Goal: Ask a question

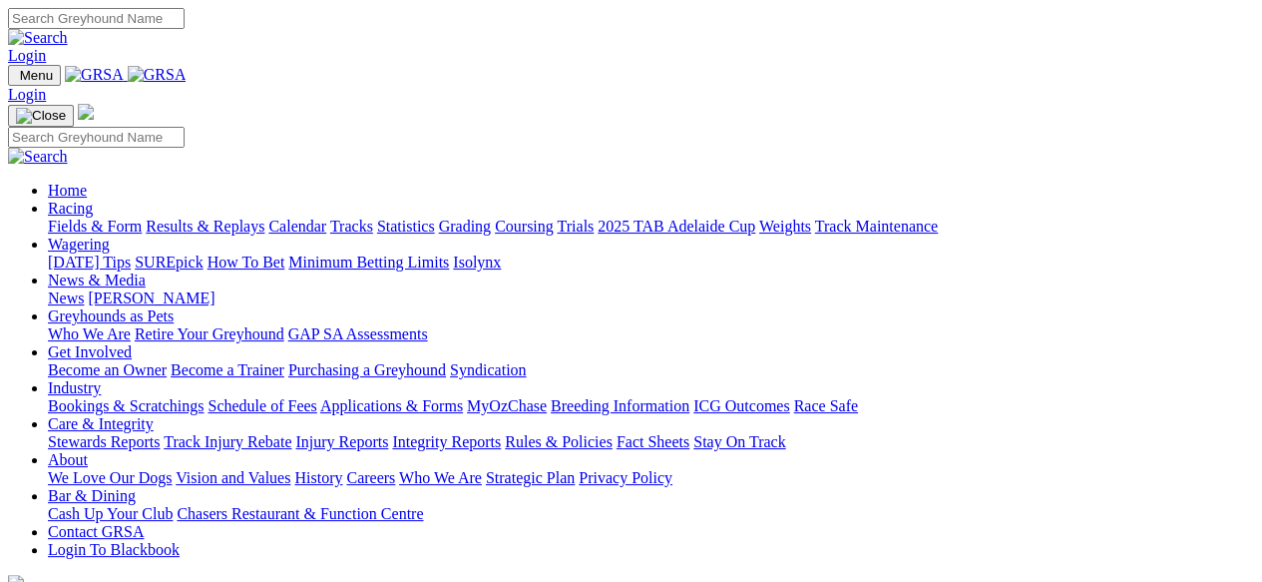
click at [463, 397] on link "Applications & Forms" at bounding box center [391, 405] width 143 height 17
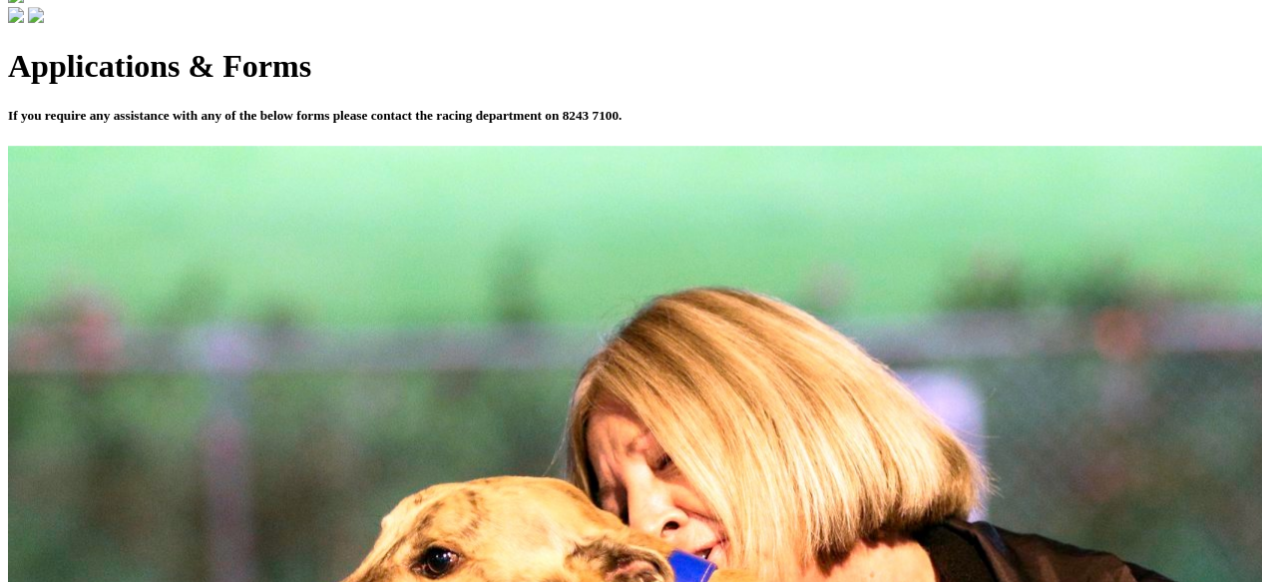
scroll to position [619, 0]
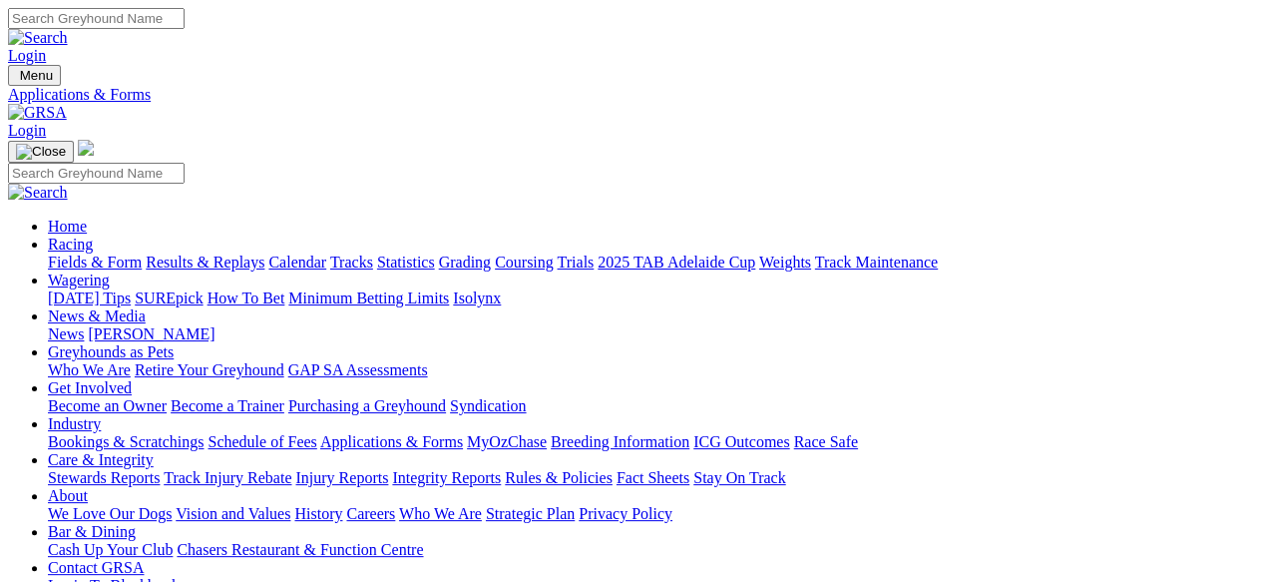
click at [285, 289] on link "How To Bet" at bounding box center [247, 297] width 78 height 17
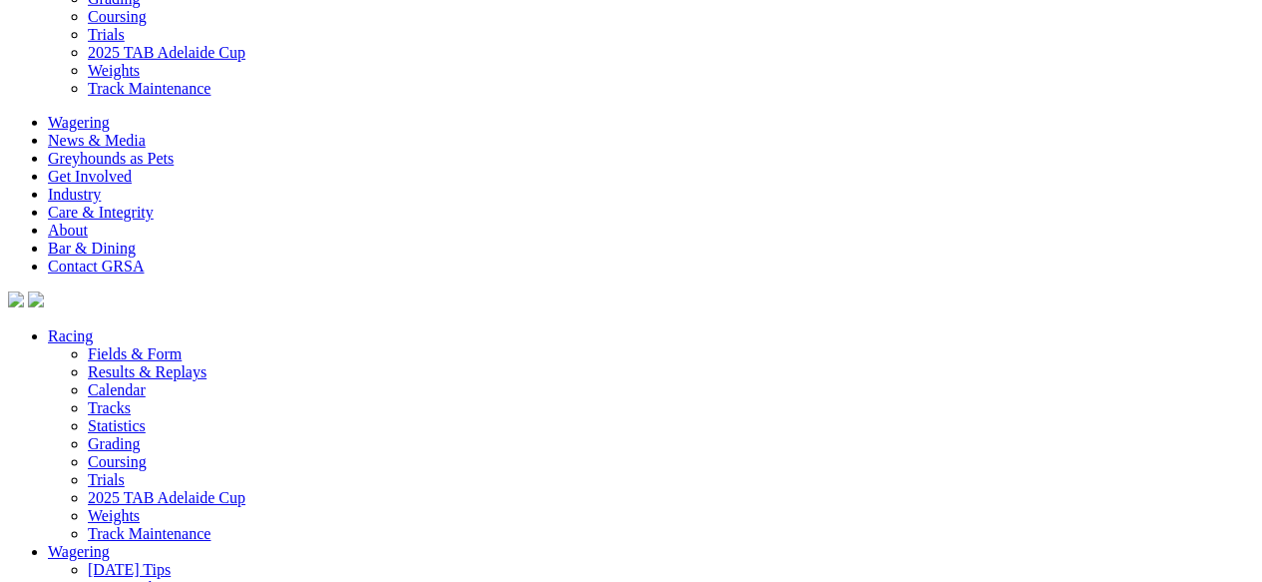
scroll to position [3065, 22]
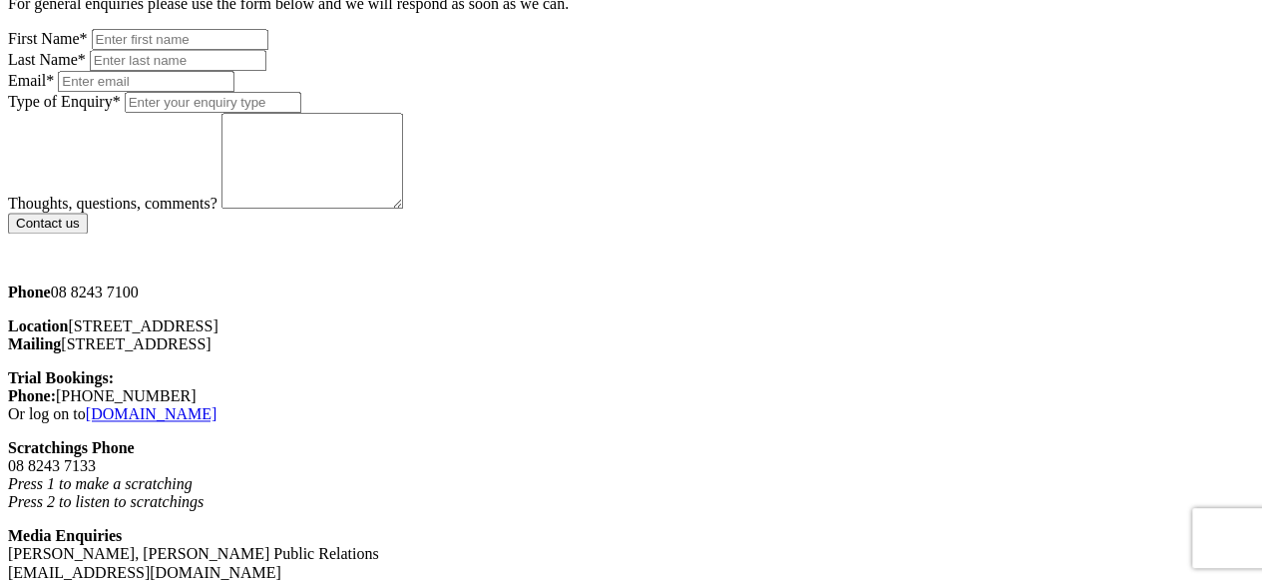
scroll to position [1332, 0]
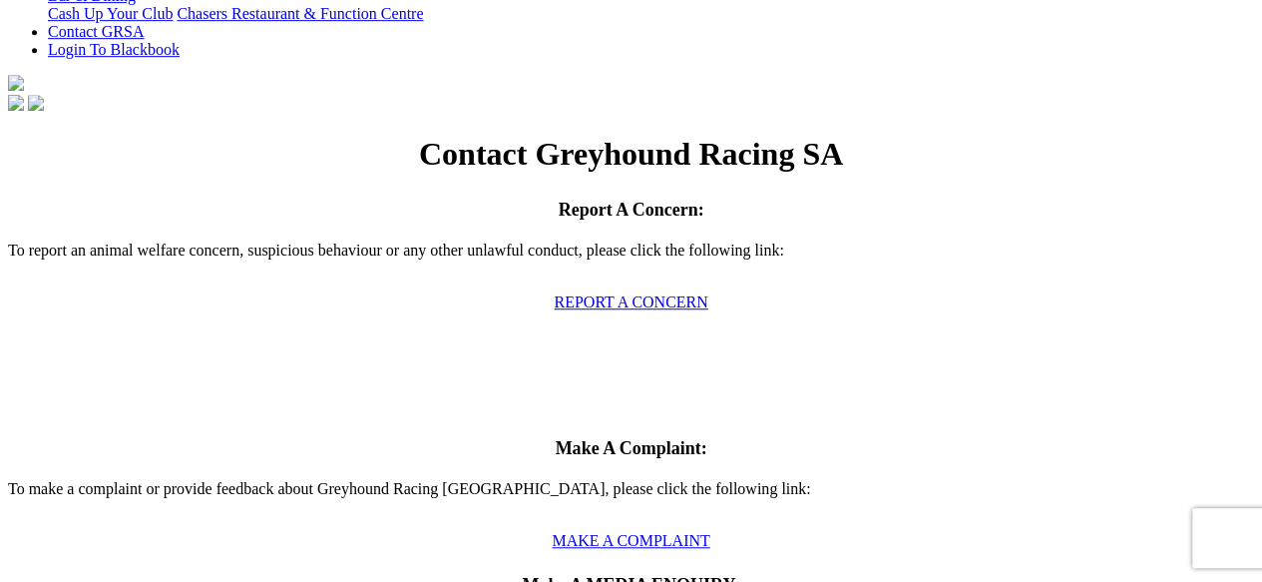
scroll to position [562, 0]
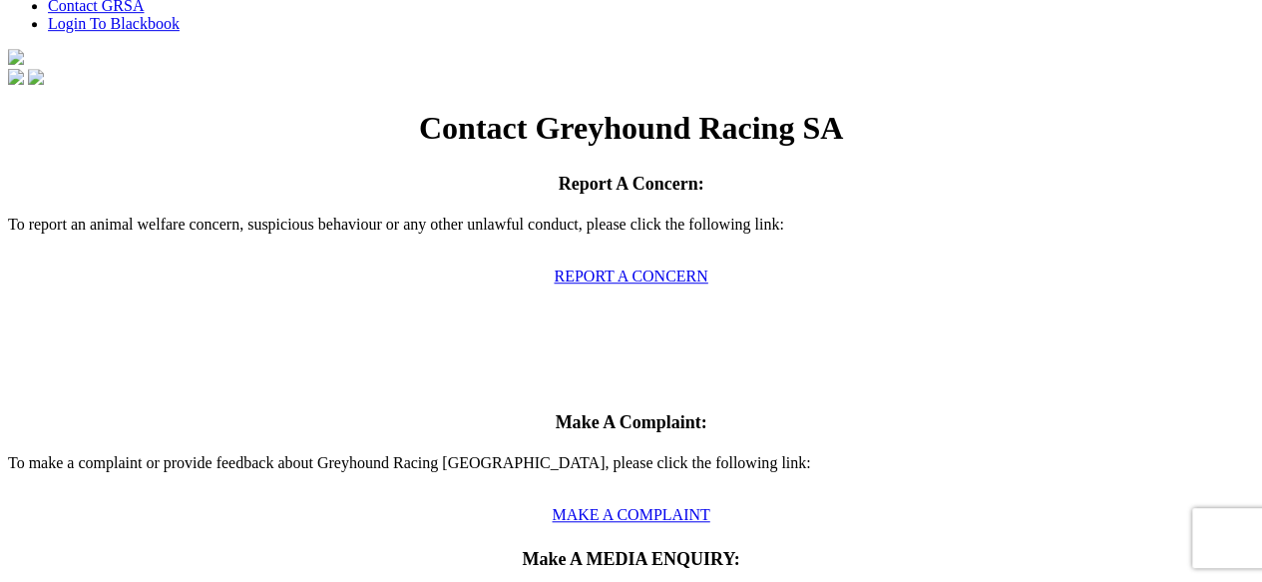
type input "[PERSON_NAME]"
type input "Moshal"
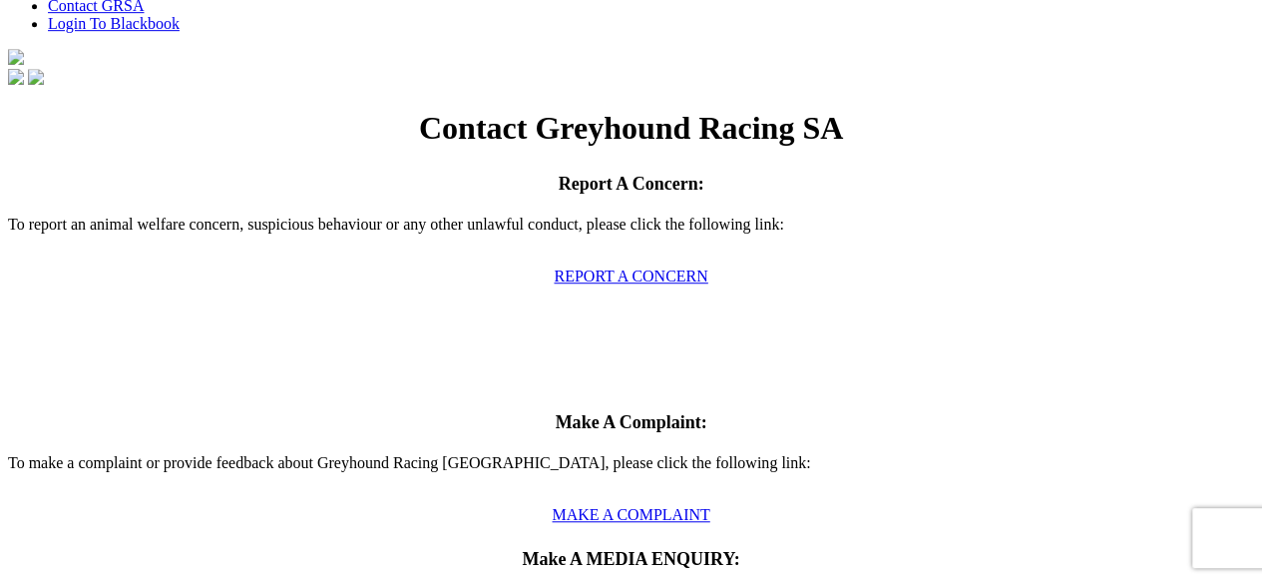
type input "[PERSON_NAME][EMAIL_ADDRESS][DOMAIN_NAME]"
type input "Licencing of race feeds"
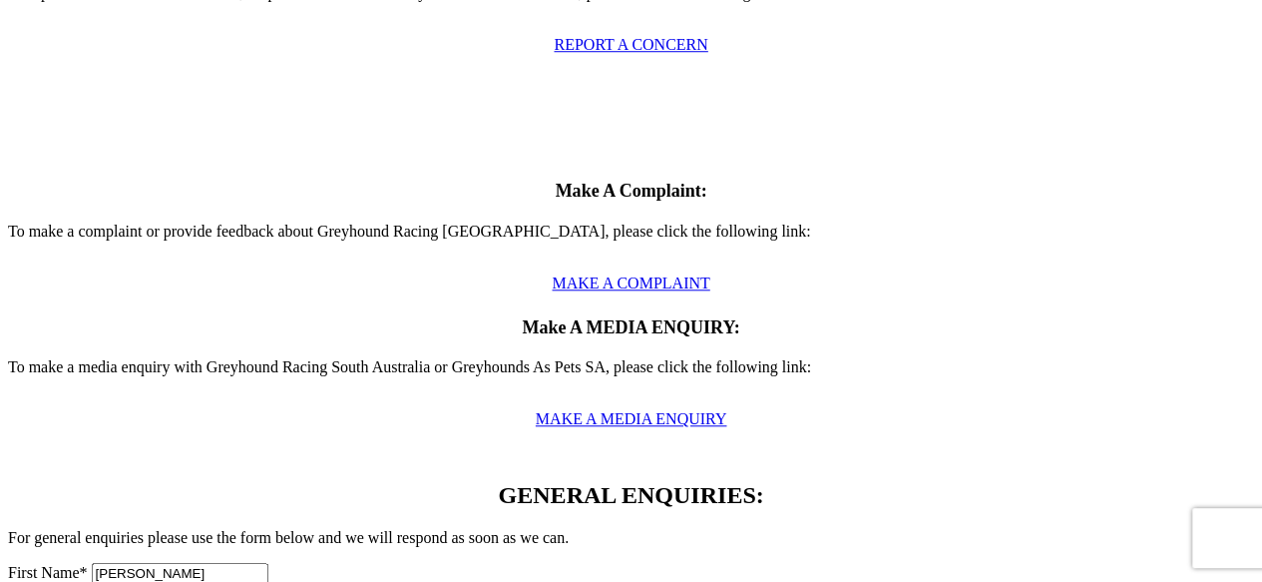
scroll to position [799, 0]
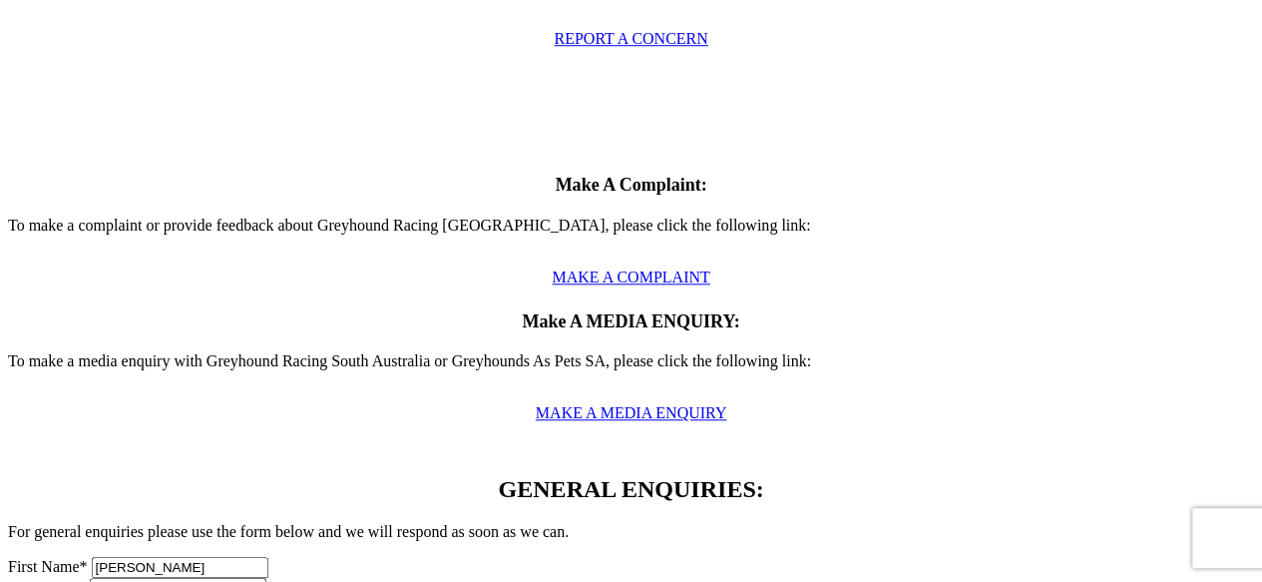
type textarea "Hi, im looking for the forms to apply for licencing to use the race feeds for m…"
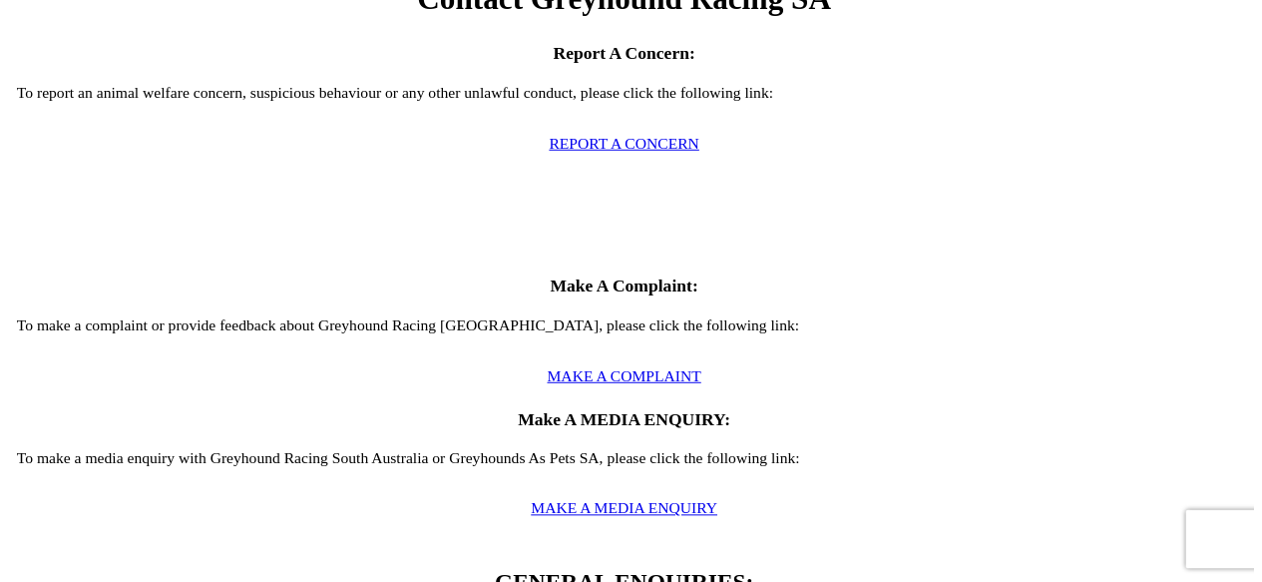
scroll to position [690, 0]
